Goal: Task Accomplishment & Management: Manage account settings

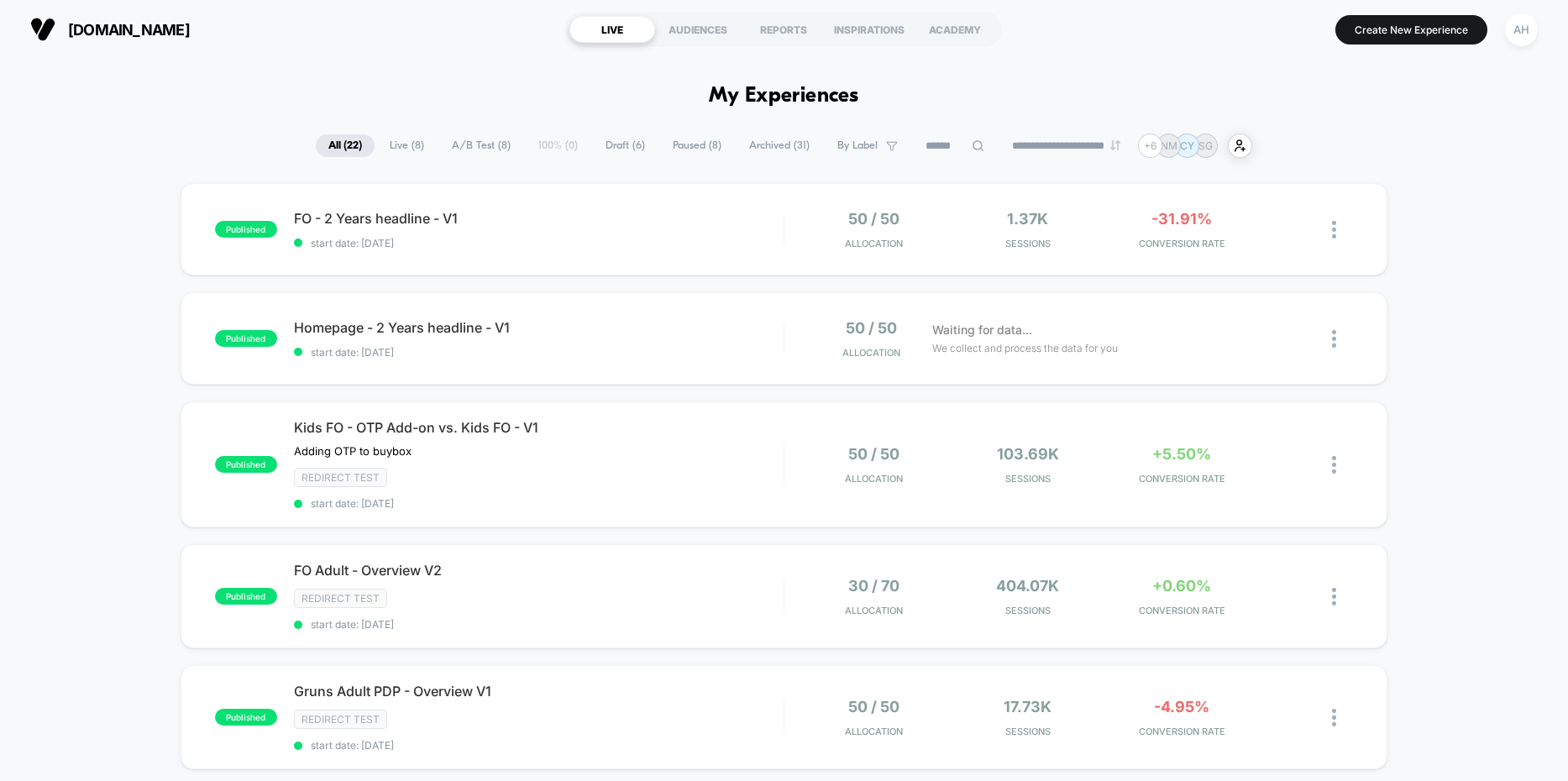
scroll to position [76, 0]
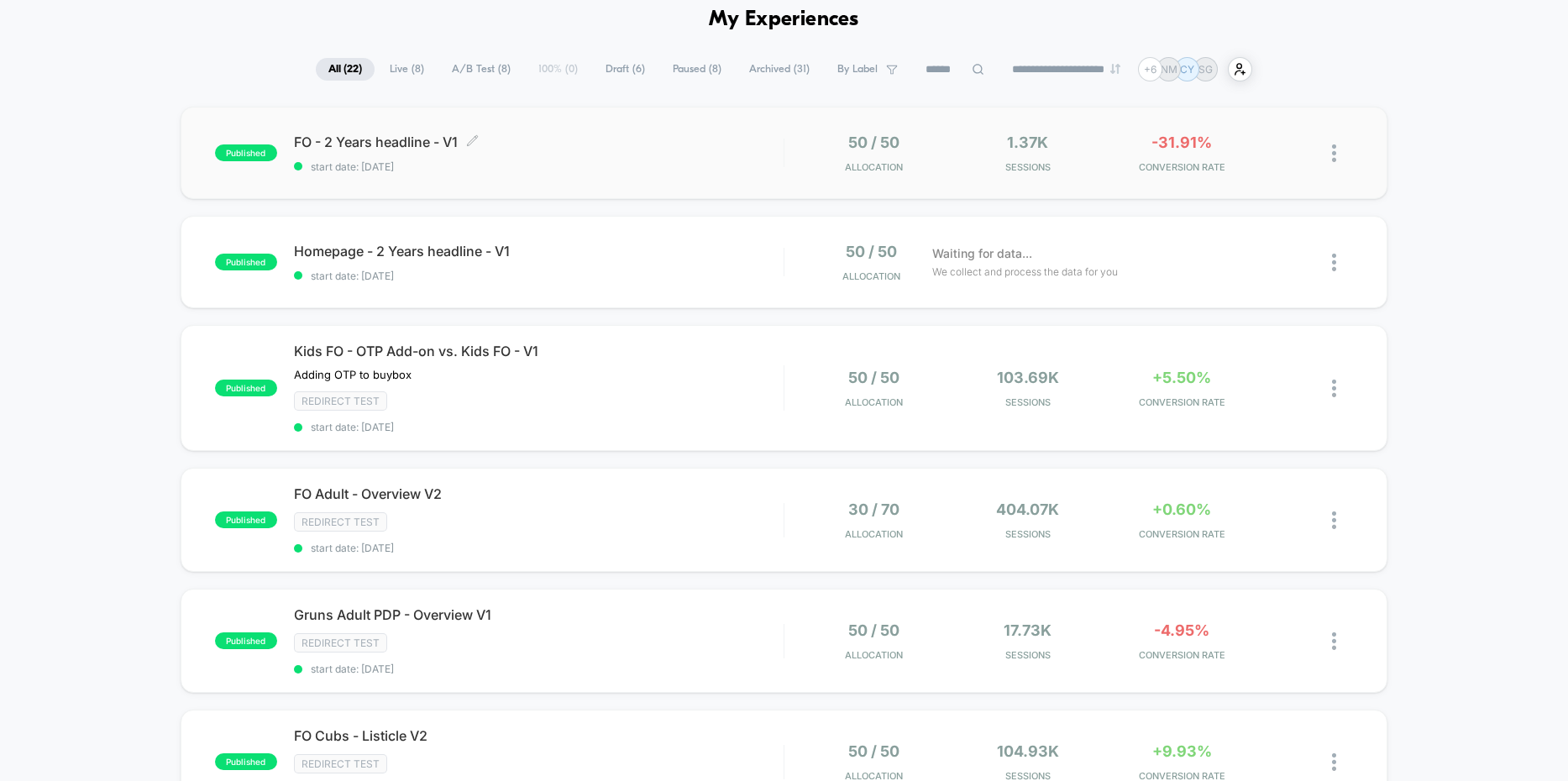
click at [656, 147] on span "FO - 2 Years headline - V1 Click to edit experience details" at bounding box center [538, 141] width 489 height 17
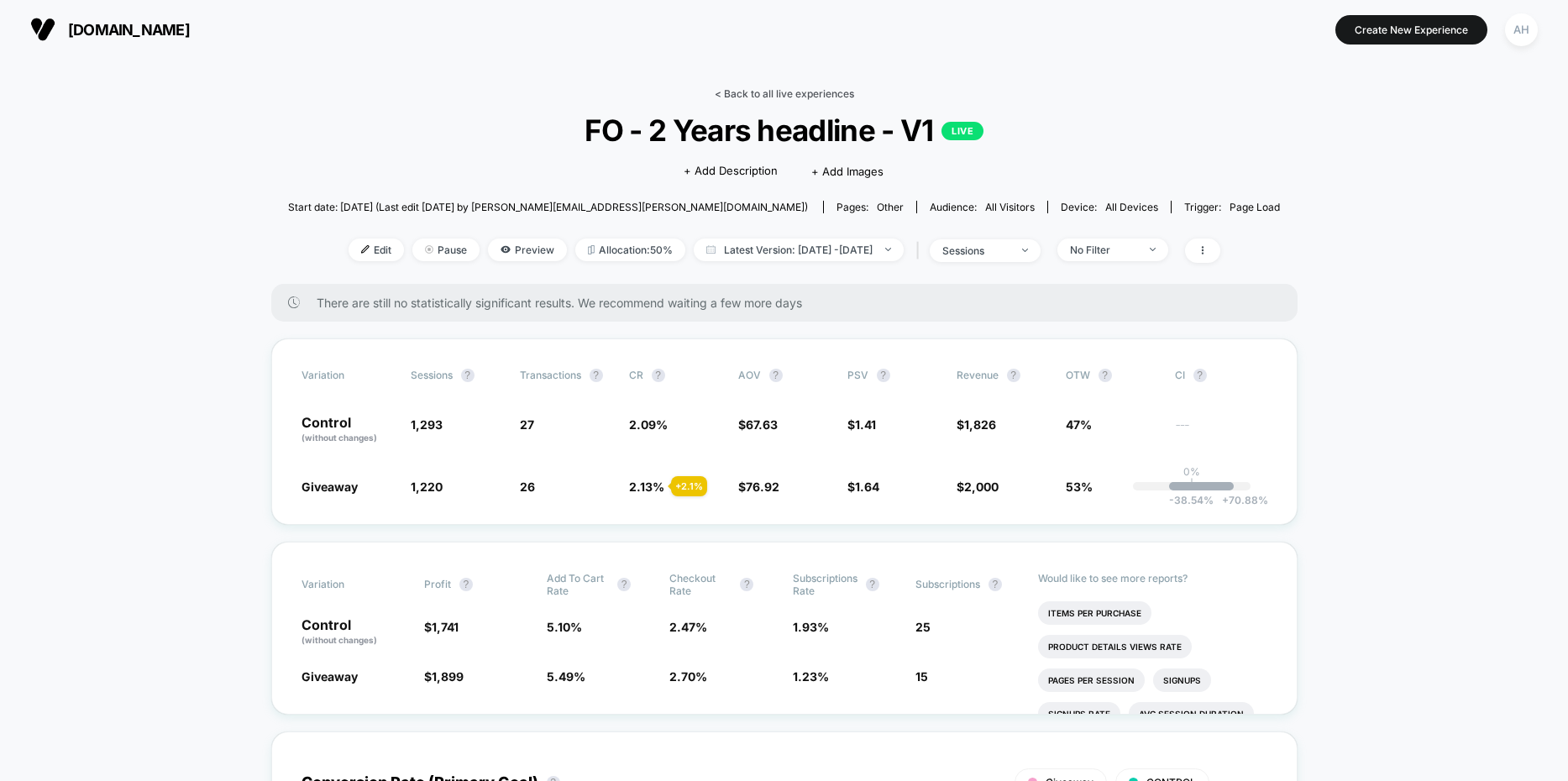
click at [782, 90] on link "< Back to all live experiences" at bounding box center [784, 94] width 139 height 12
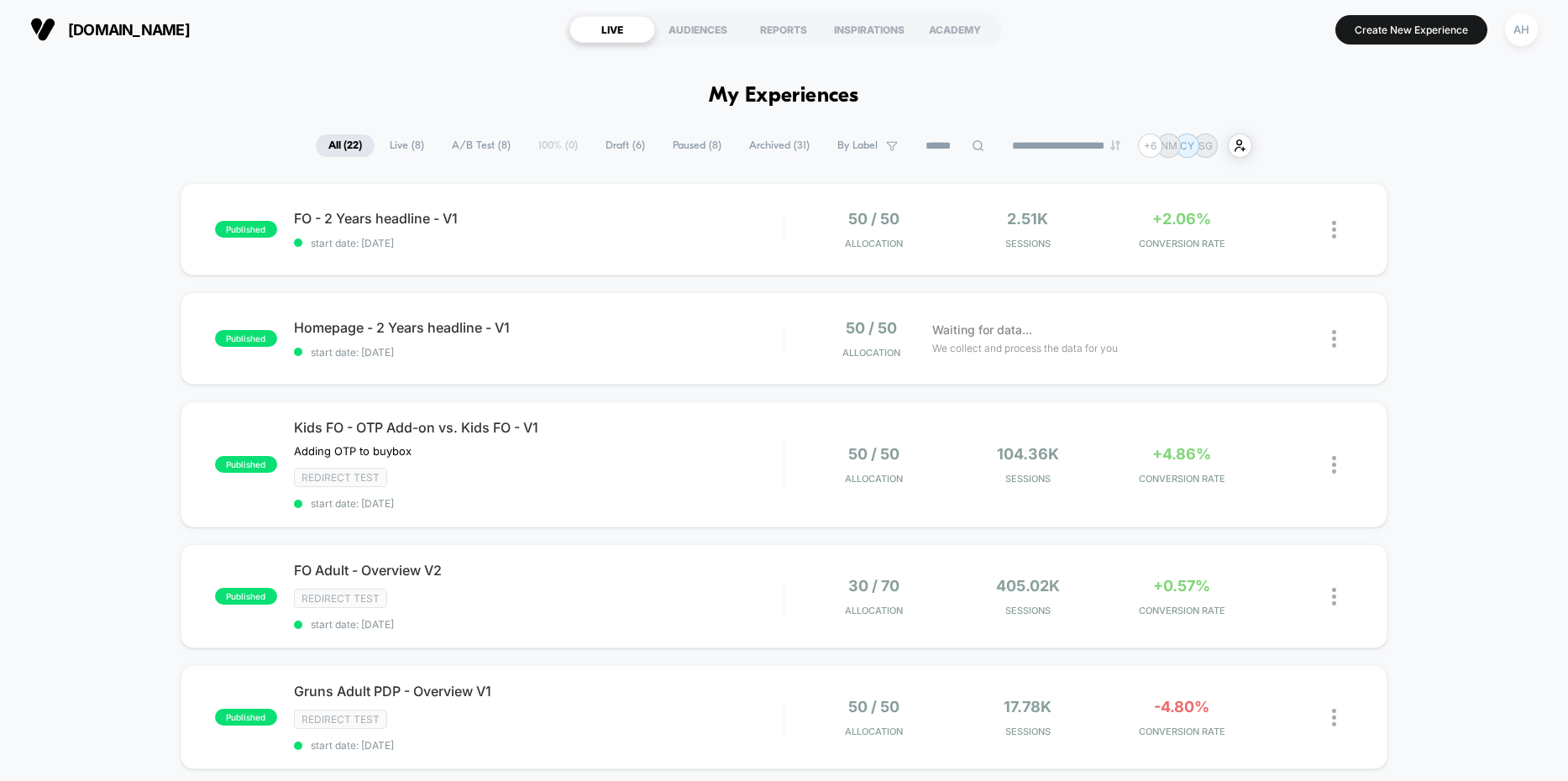
scroll to position [22, 0]
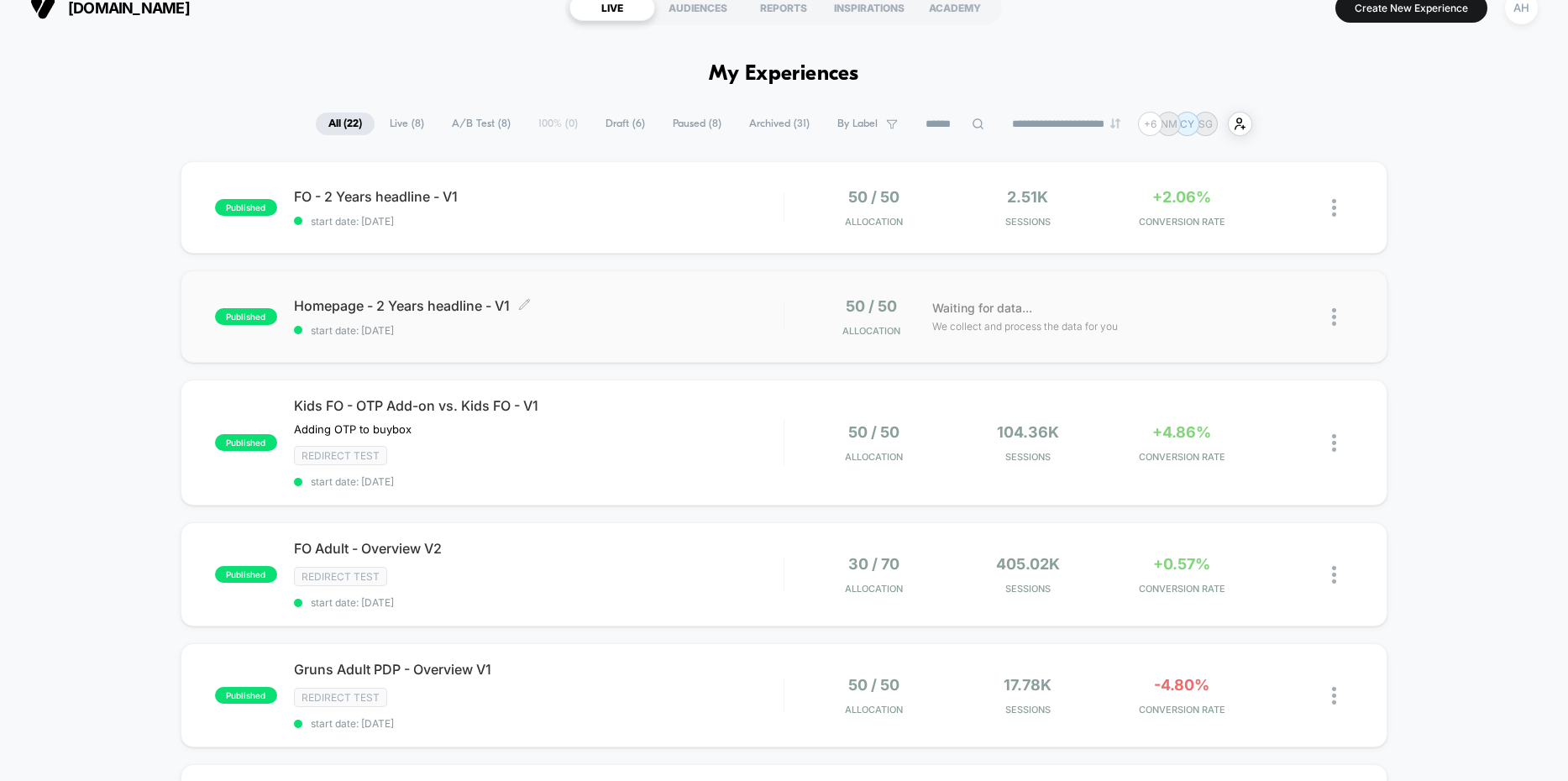
click at [743, 317] on div "Homepage - 2 Years headline - V1 Click to edit experience details Click to edit…" at bounding box center [538, 316] width 489 height 39
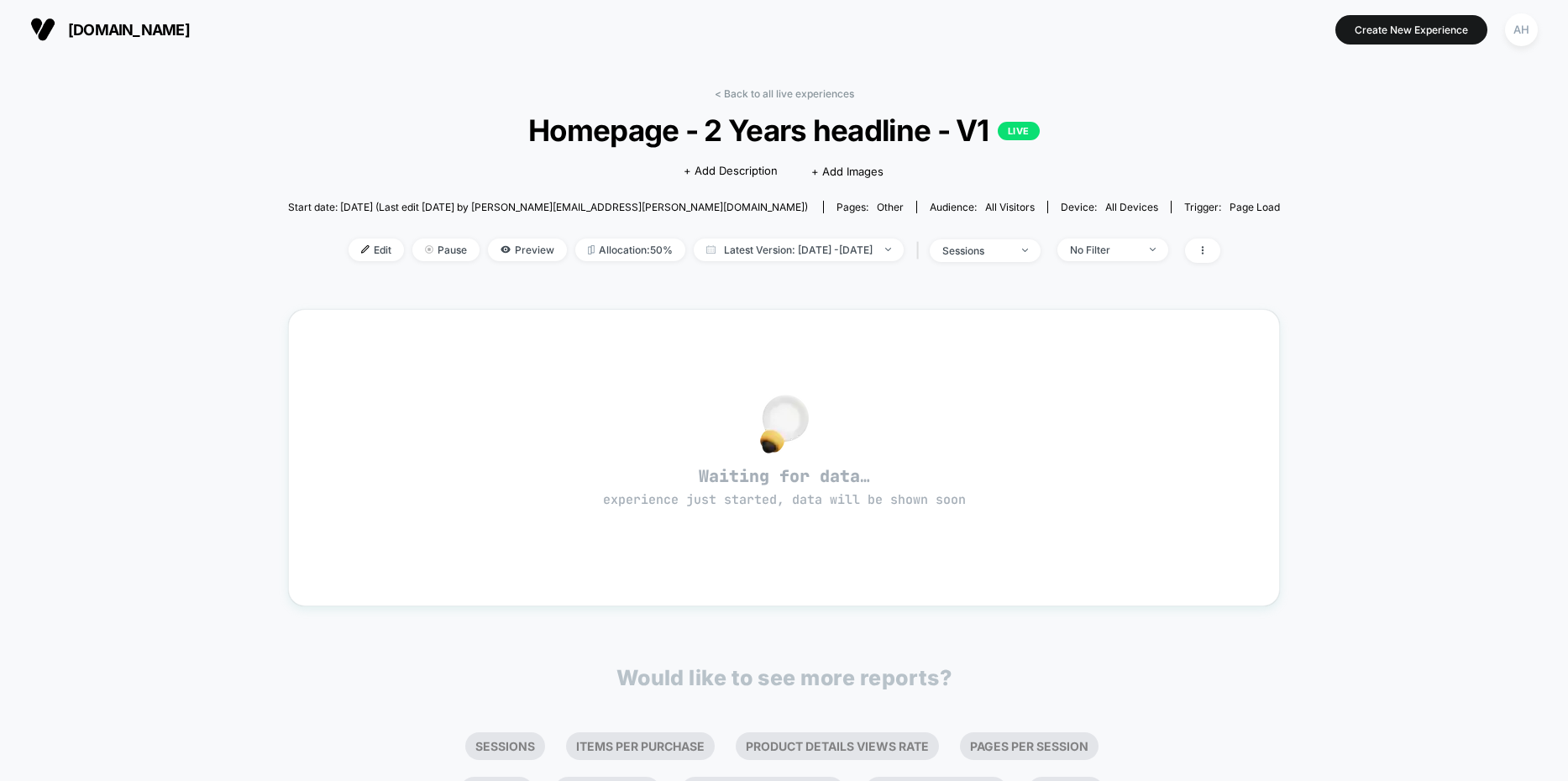
click at [774, 103] on div "< Back to all live experiences Homepage - 2 Years headline - V1 LIVE Click to e…" at bounding box center [783, 186] width 992 height 196
click at [776, 96] on link "< Back to all live experiences" at bounding box center [784, 94] width 139 height 12
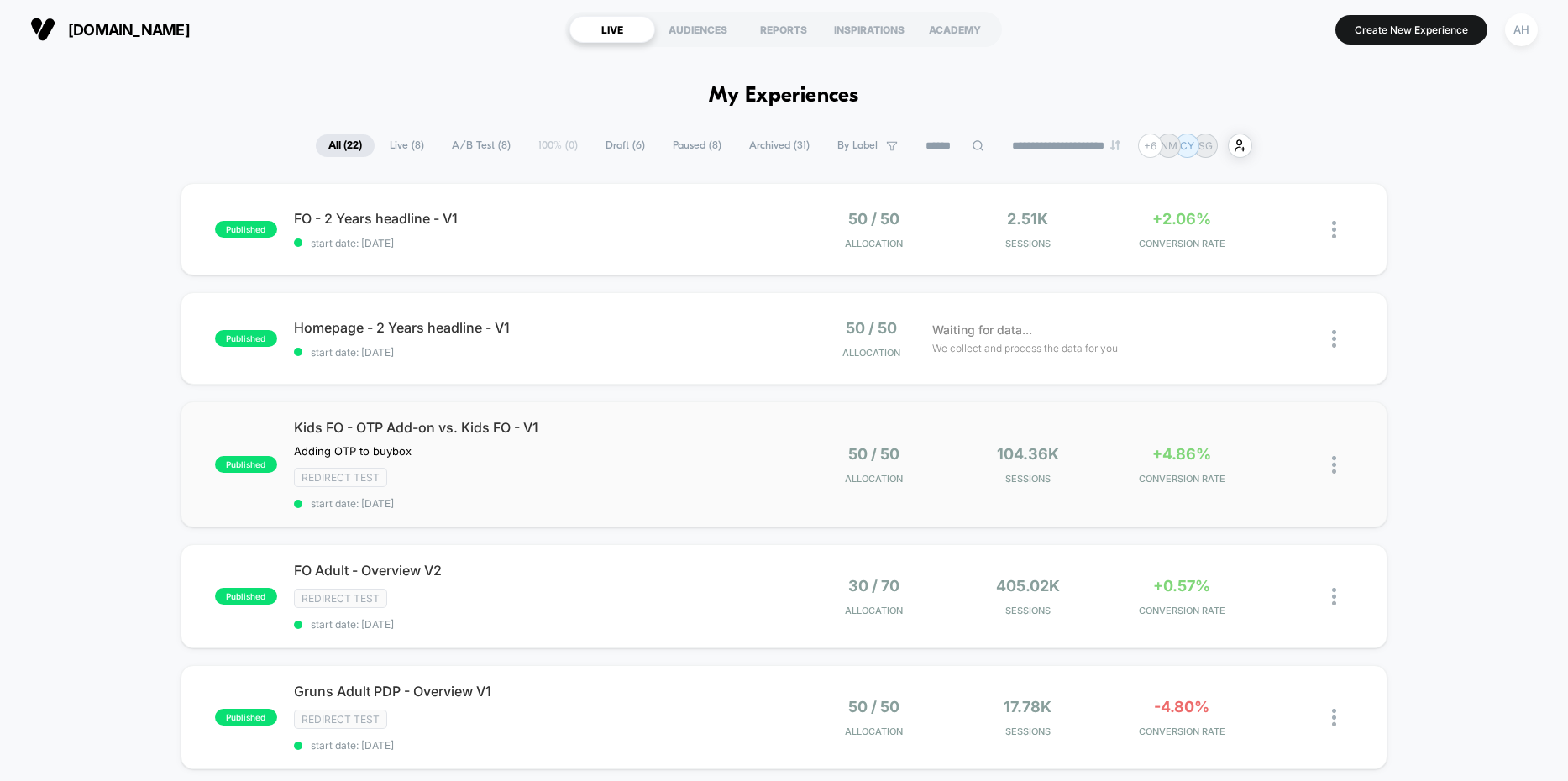
drag, startPoint x: 1472, startPoint y: 264, endPoint x: 1339, endPoint y: 505, distance: 275.3
